Goal: Navigation & Orientation: Go to known website

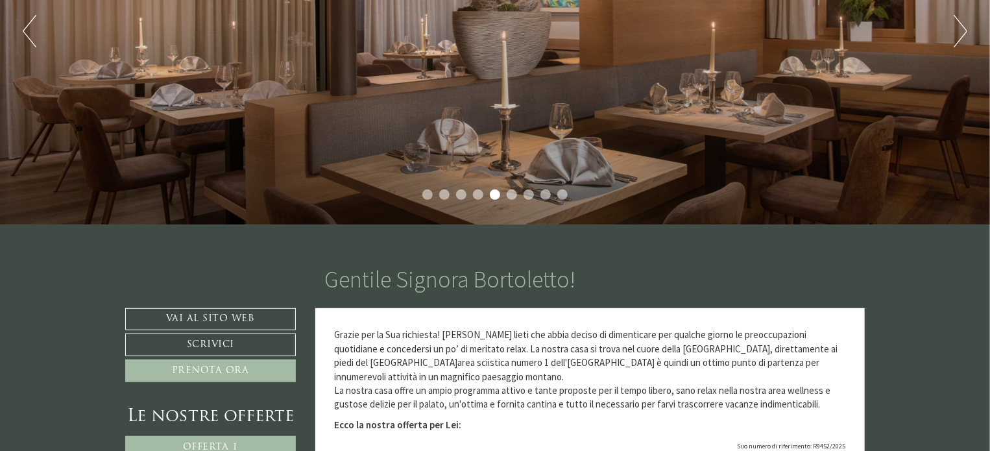
scroll to position [195, 0]
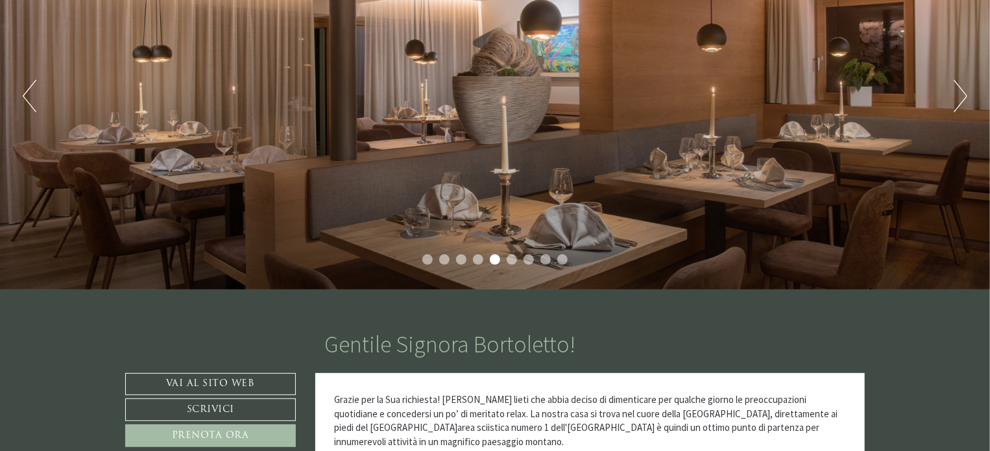
click at [955, 96] on button "Next" at bounding box center [960, 96] width 14 height 32
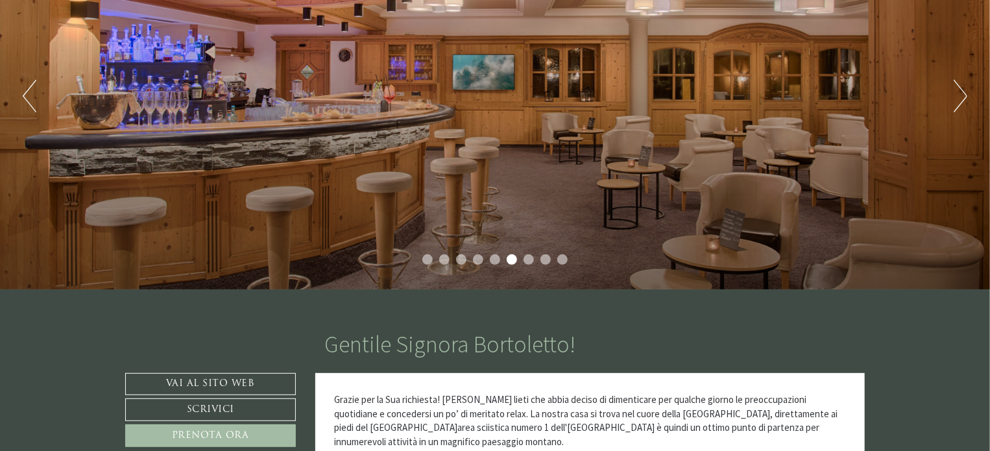
click at [955, 96] on button "Next" at bounding box center [960, 96] width 14 height 32
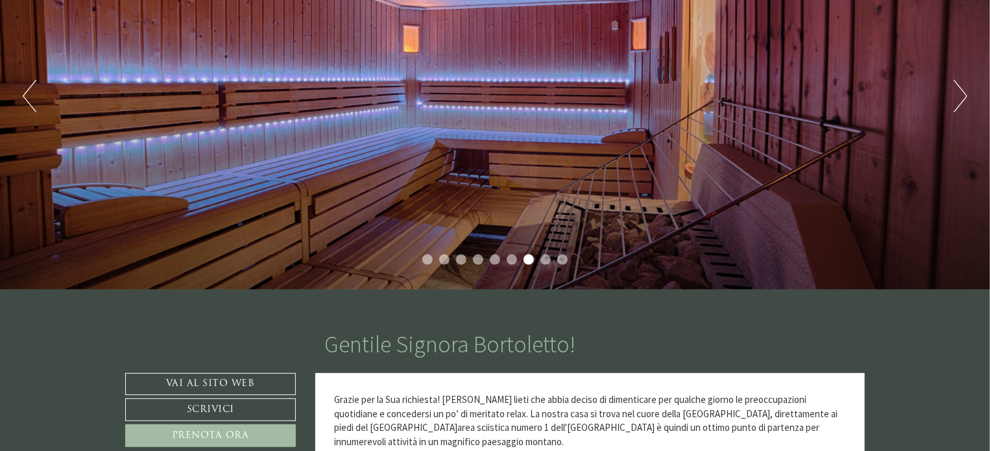
click at [955, 96] on button "Next" at bounding box center [960, 96] width 14 height 32
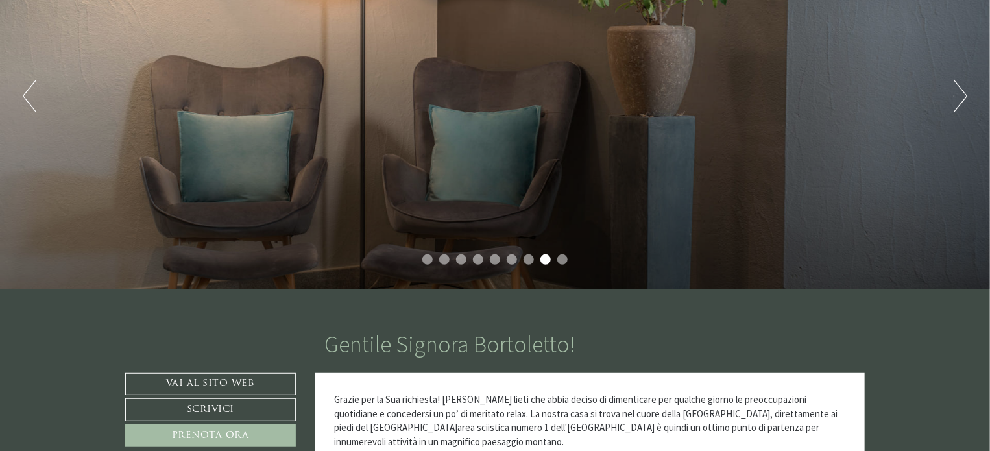
click at [955, 96] on button "Next" at bounding box center [960, 96] width 14 height 32
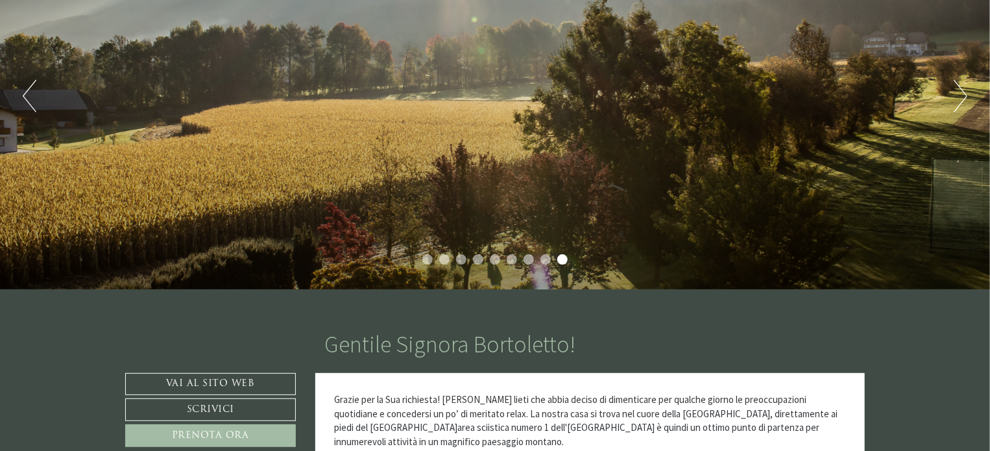
click at [957, 96] on button "Next" at bounding box center [960, 96] width 14 height 32
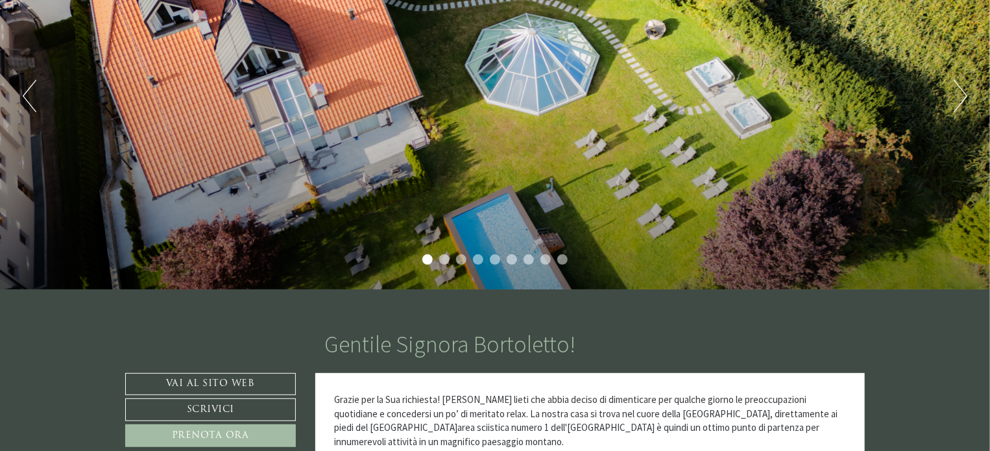
click at [958, 96] on button "Next" at bounding box center [960, 96] width 14 height 32
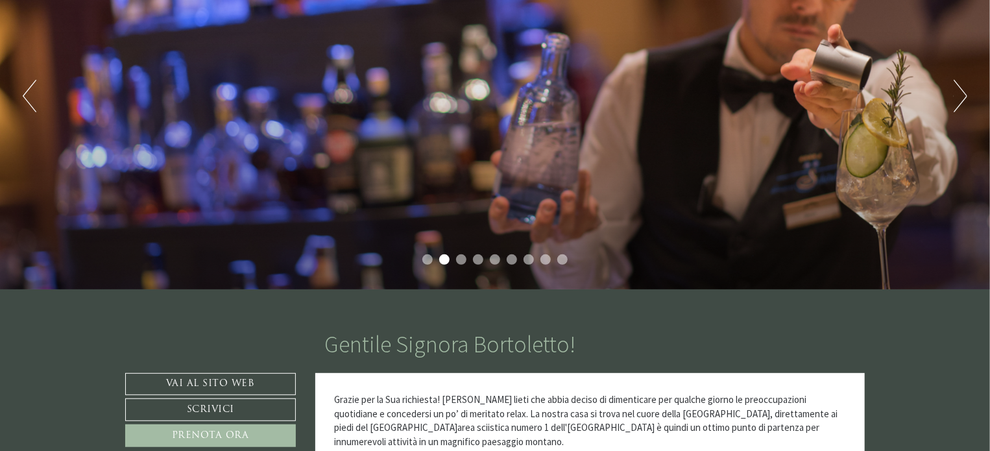
click at [958, 96] on button "Next" at bounding box center [960, 96] width 14 height 32
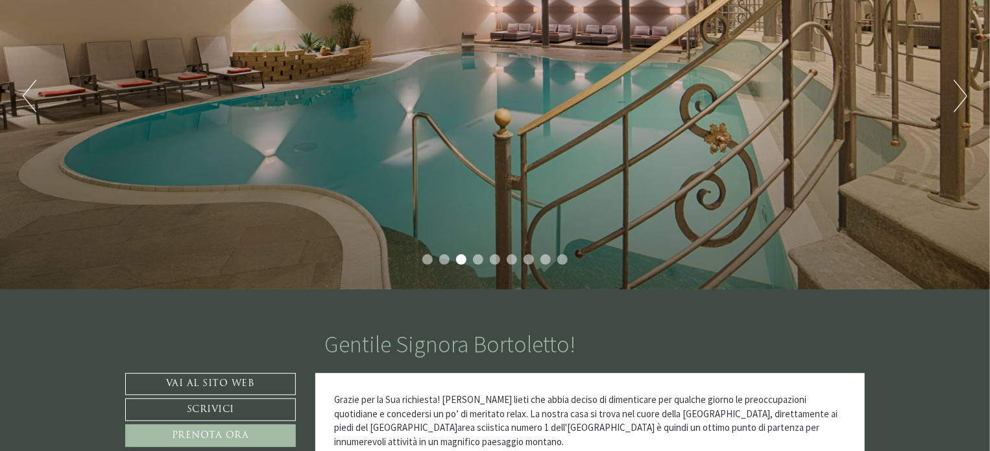
click at [963, 102] on button "Next" at bounding box center [960, 96] width 14 height 32
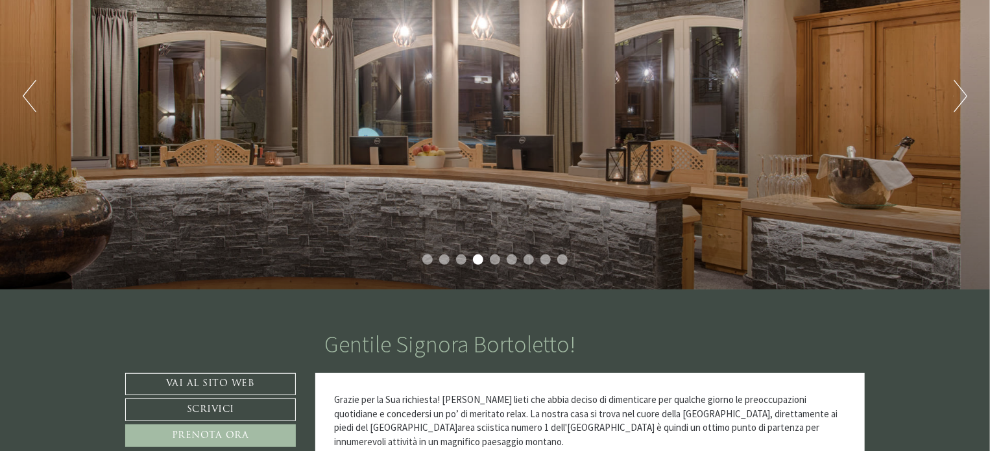
click at [963, 101] on button "Next" at bounding box center [960, 96] width 14 height 32
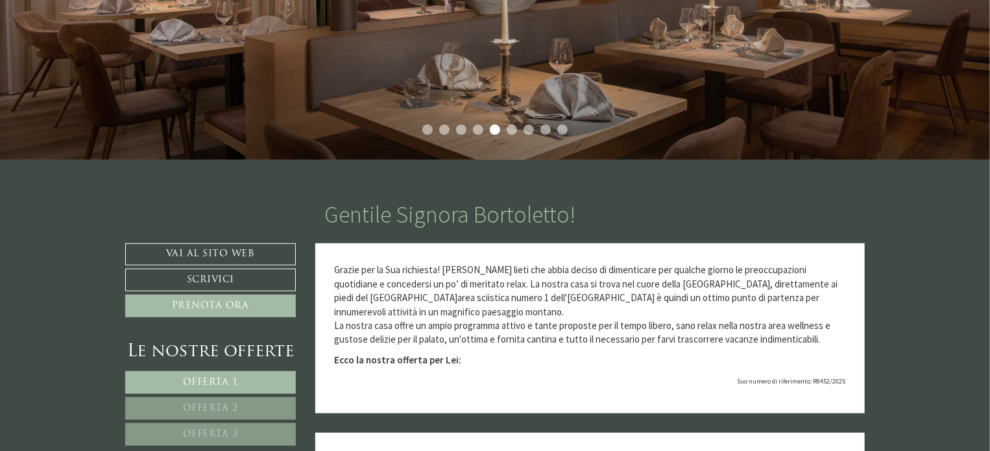
scroll to position [454, 0]
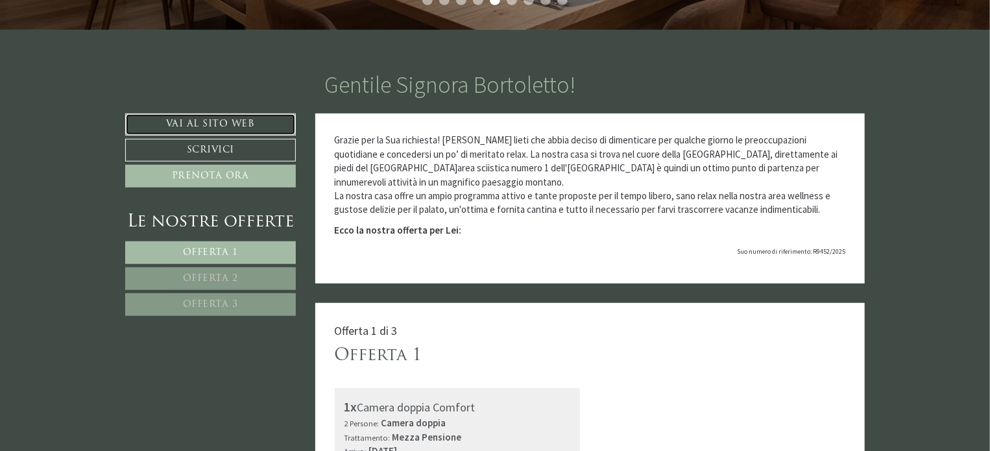
click at [213, 121] on link "Vai al sito web" at bounding box center [210, 124] width 171 height 22
